Goal: Contribute content: Add original content to the website for others to see

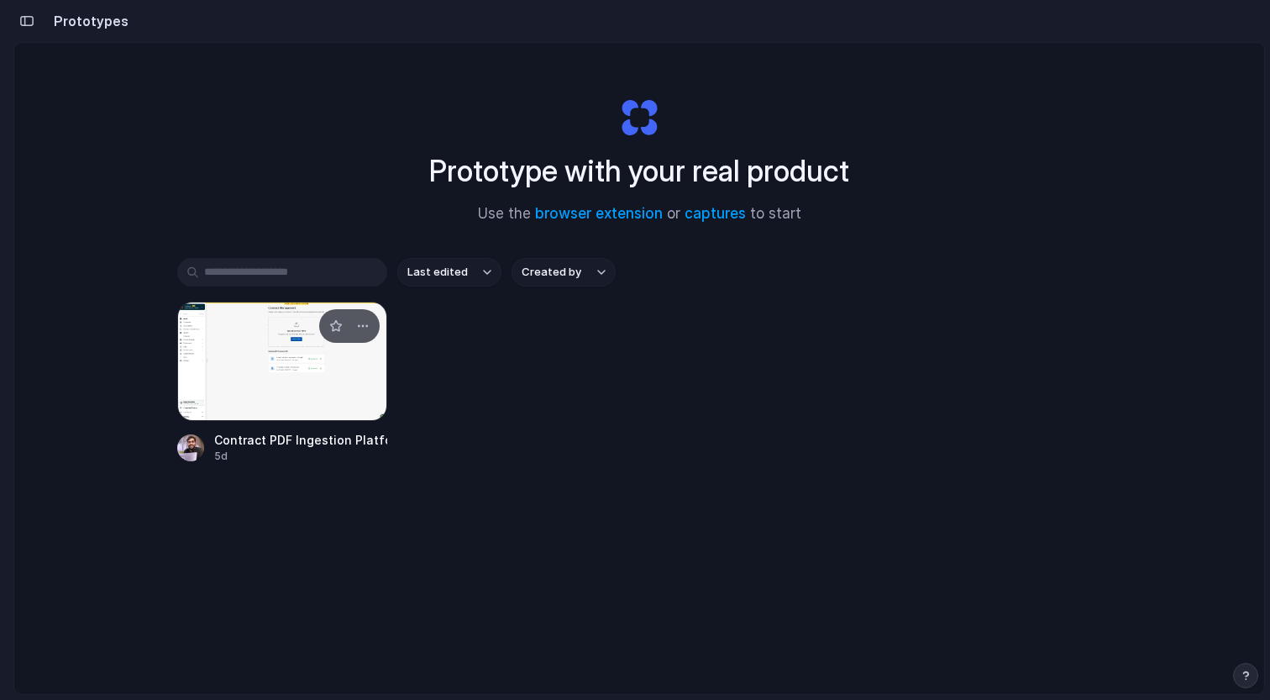
click at [298, 381] on div at bounding box center [282, 361] width 210 height 119
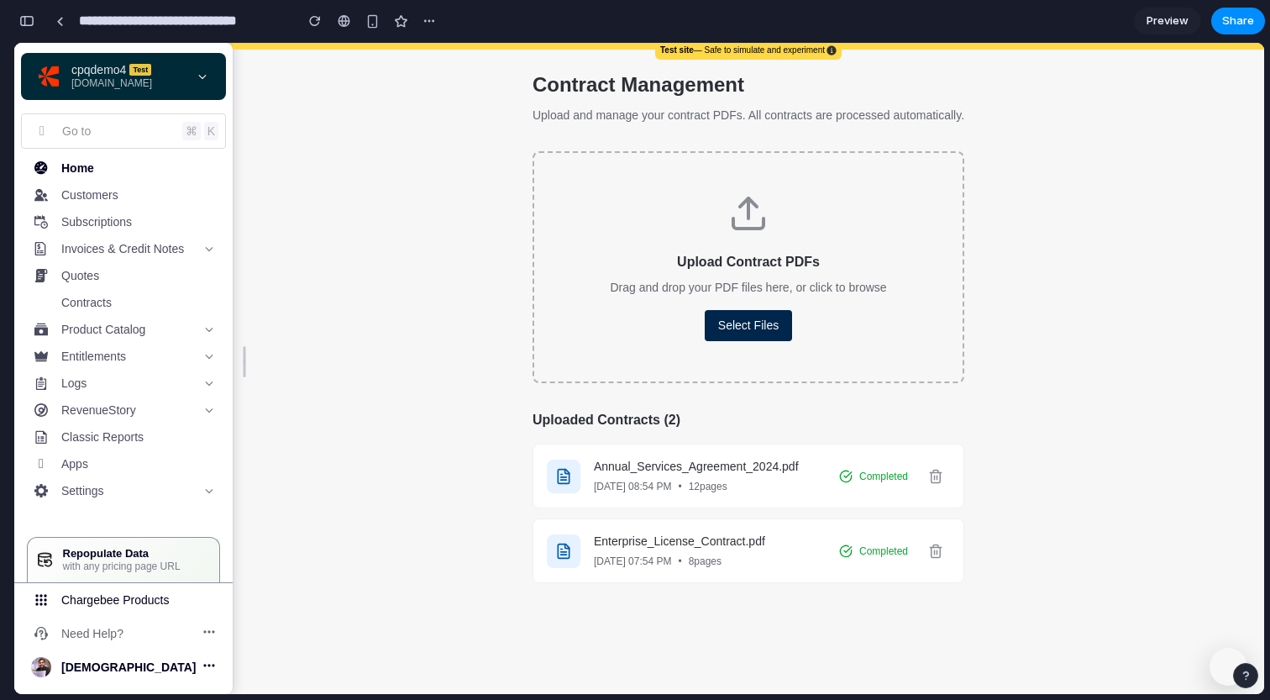
click at [755, 326] on button "Select Files" at bounding box center [748, 325] width 87 height 31
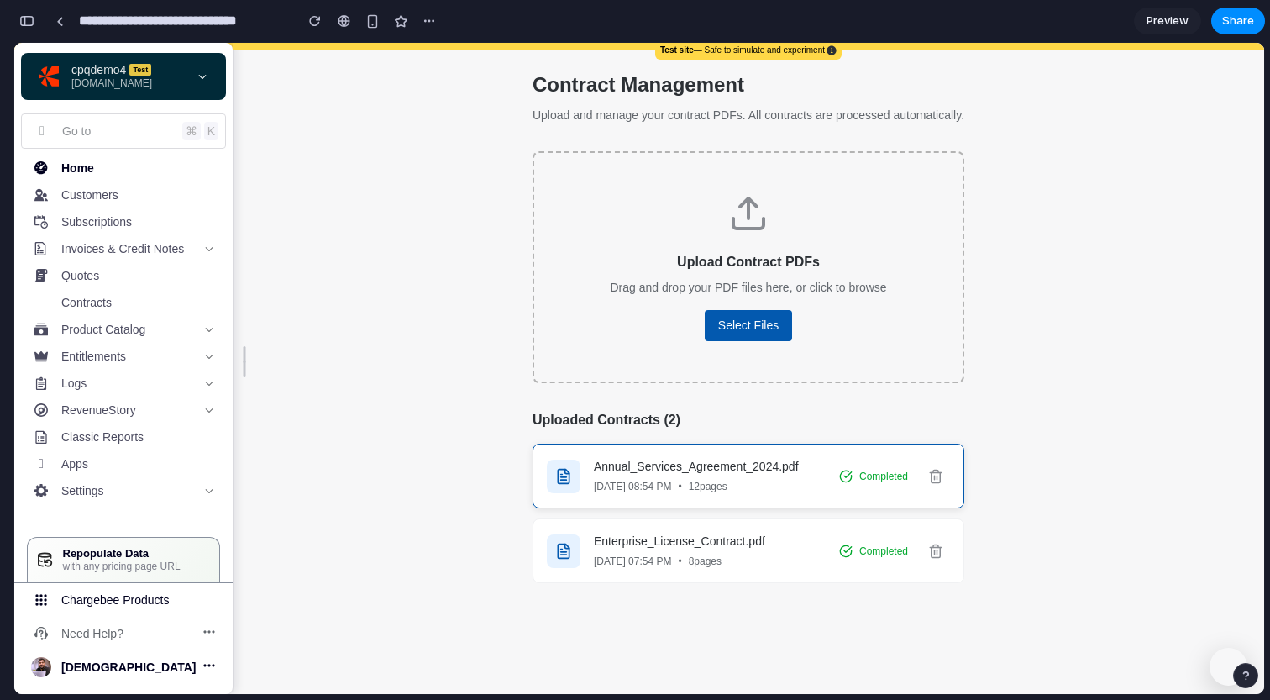
click at [690, 500] on div "Annual_Services_Agreement_2024.pdf [DATE] 08:54 PM • 12 pages Completed" at bounding box center [749, 476] width 432 height 65
